Goal: Find specific page/section: Find specific page/section

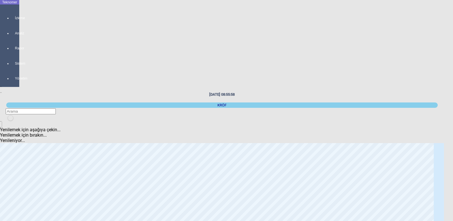
scroll to position [28, 0]
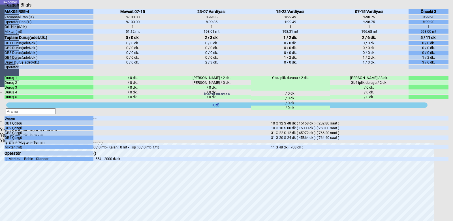
click at [5, 8] on icon "Kapat" at bounding box center [5, 8] width 0 height 0
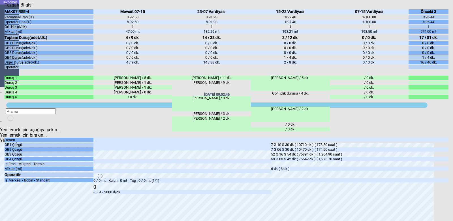
click at [5, 8] on icon "Kapat" at bounding box center [5, 8] width 0 height 0
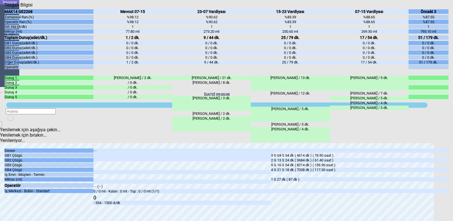
click at [5, 8] on icon "Kapat" at bounding box center [5, 8] width 0 height 0
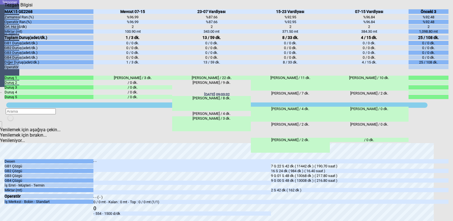
click at [5, 8] on icon "Kapat" at bounding box center [5, 8] width 0 height 0
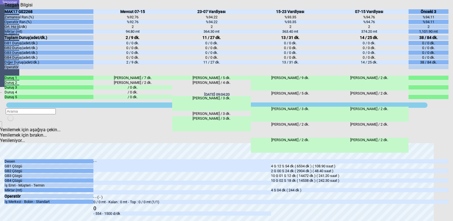
click at [5, 8] on icon "Kapat" at bounding box center [5, 8] width 0 height 0
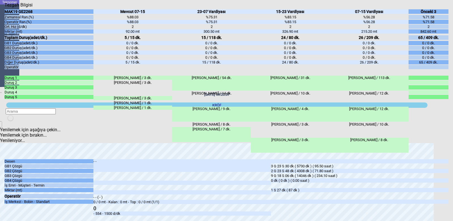
click at [5, 8] on icon "Kapat" at bounding box center [5, 8] width 0 height 0
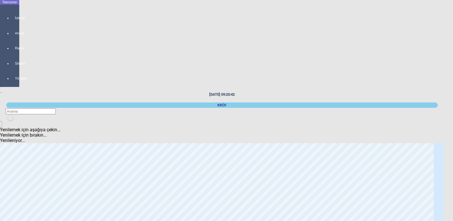
scroll to position [0, 0]
